Goal: Find specific page/section

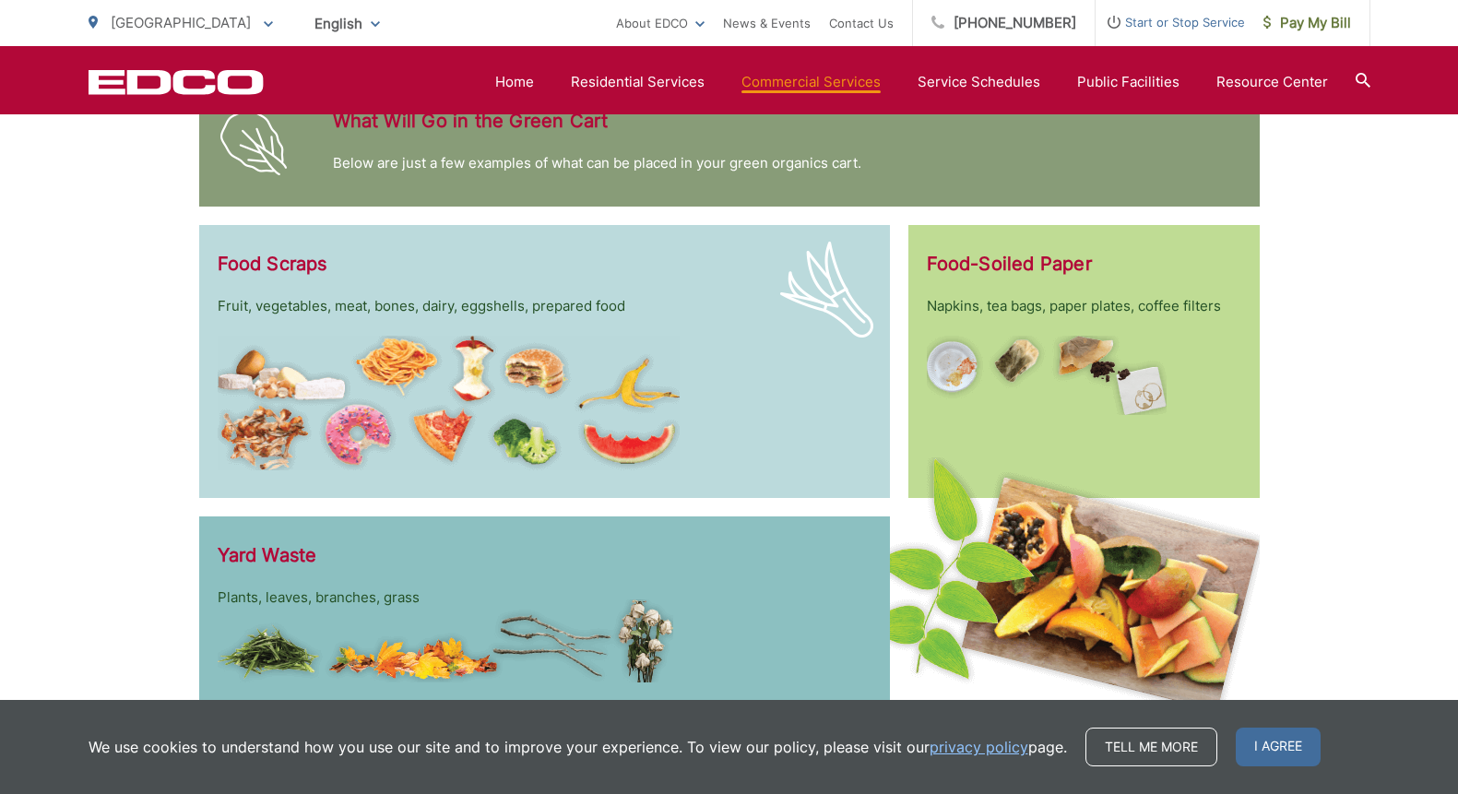
scroll to position [2457, 0]
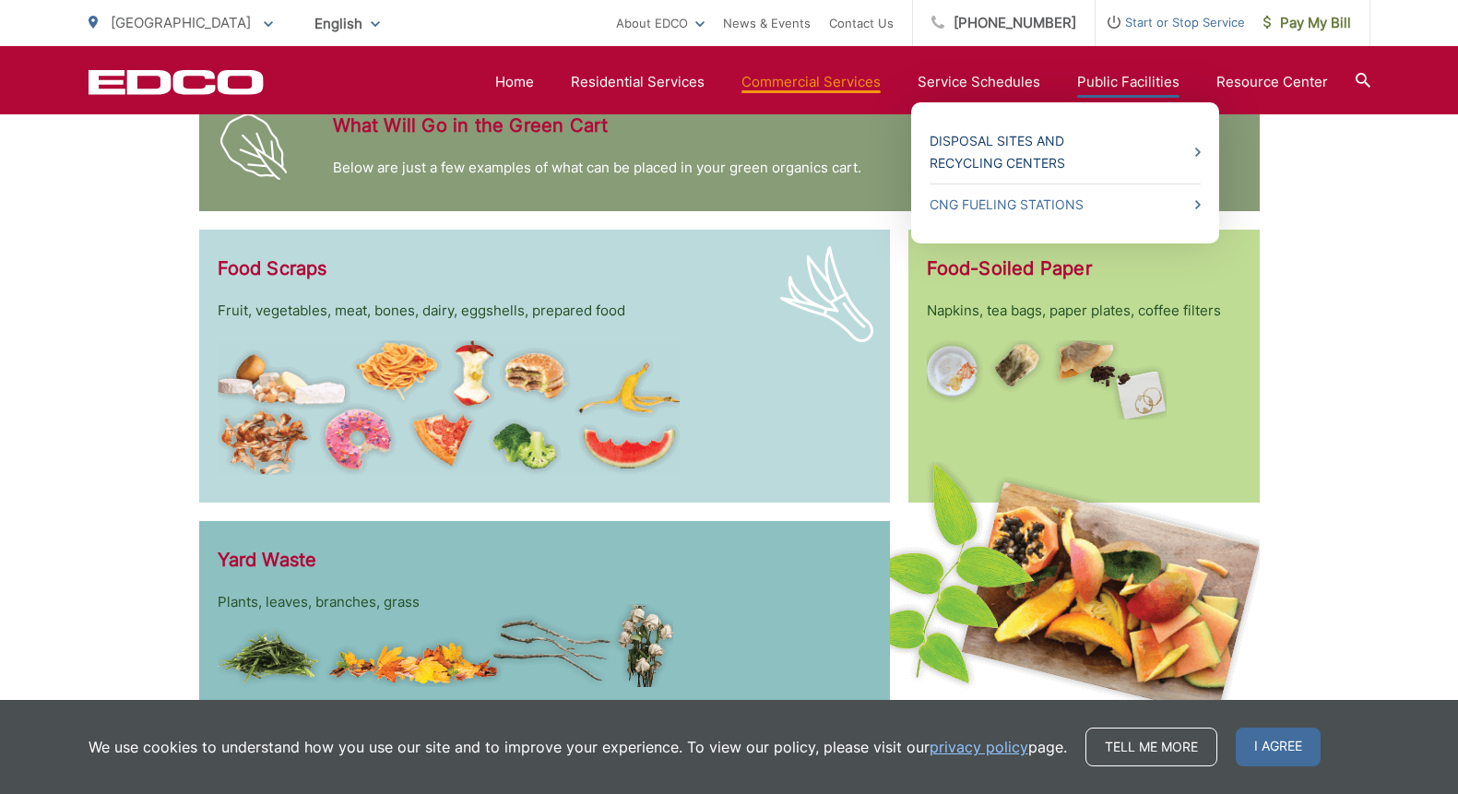
click at [971, 163] on link "Disposal Sites and Recycling Centers" at bounding box center [1065, 152] width 271 height 44
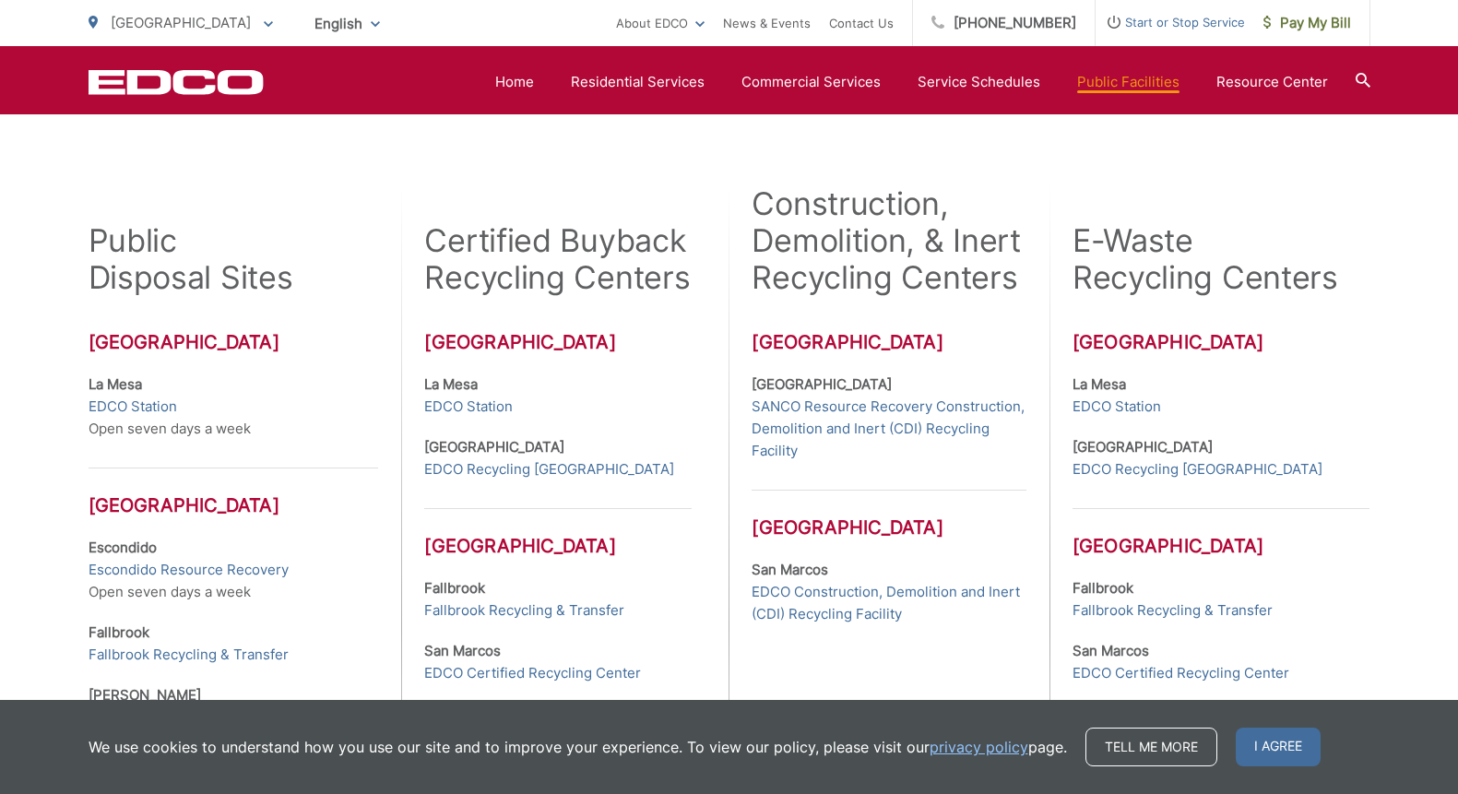
scroll to position [461, 0]
click at [1306, 211] on div "E-Waste Recycling Centers" at bounding box center [1221, 240] width 297 height 111
click at [1190, 205] on div "E-Waste Recycling Centers" at bounding box center [1221, 240] width 297 height 111
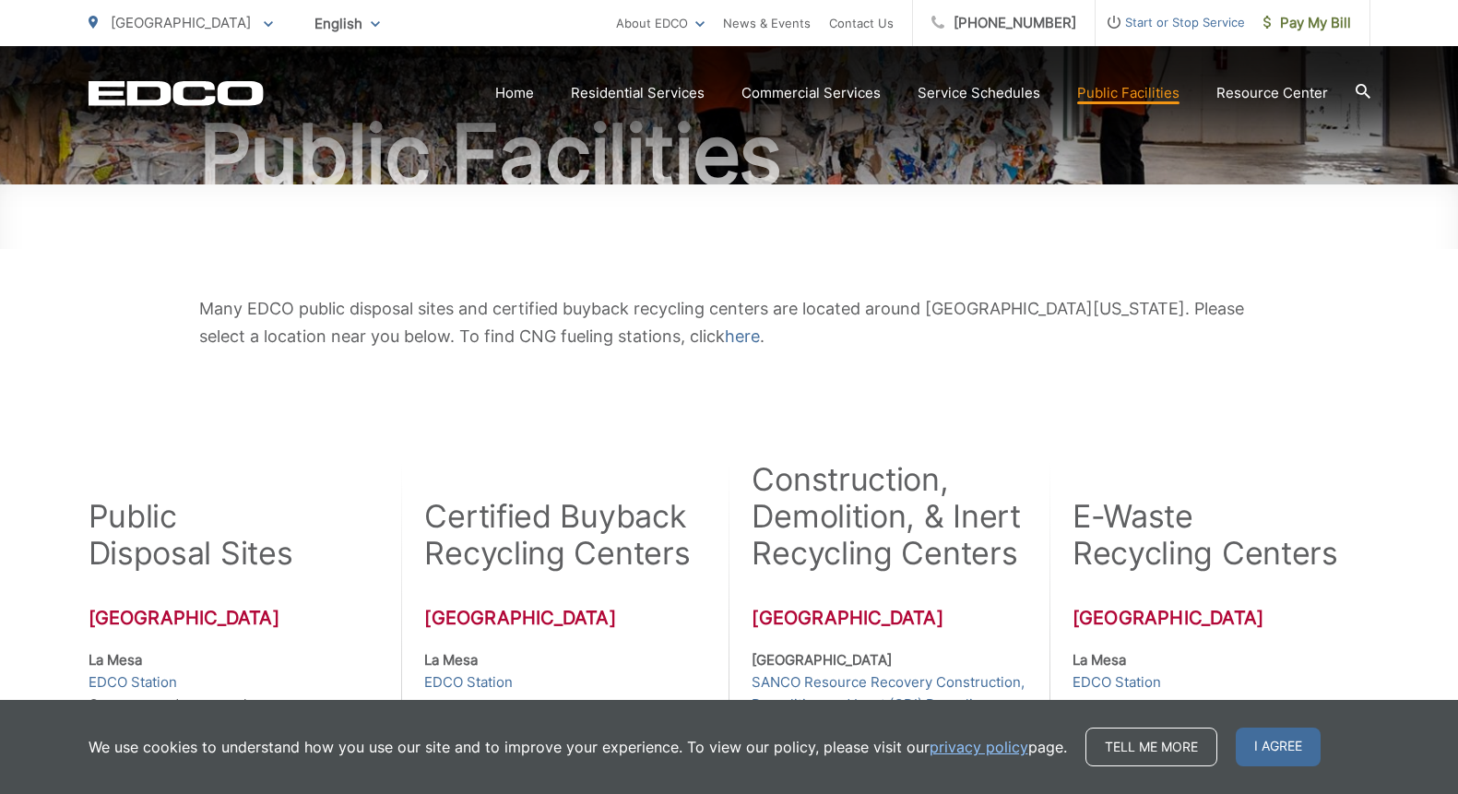
scroll to position [0, 0]
